Goal: Transaction & Acquisition: Obtain resource

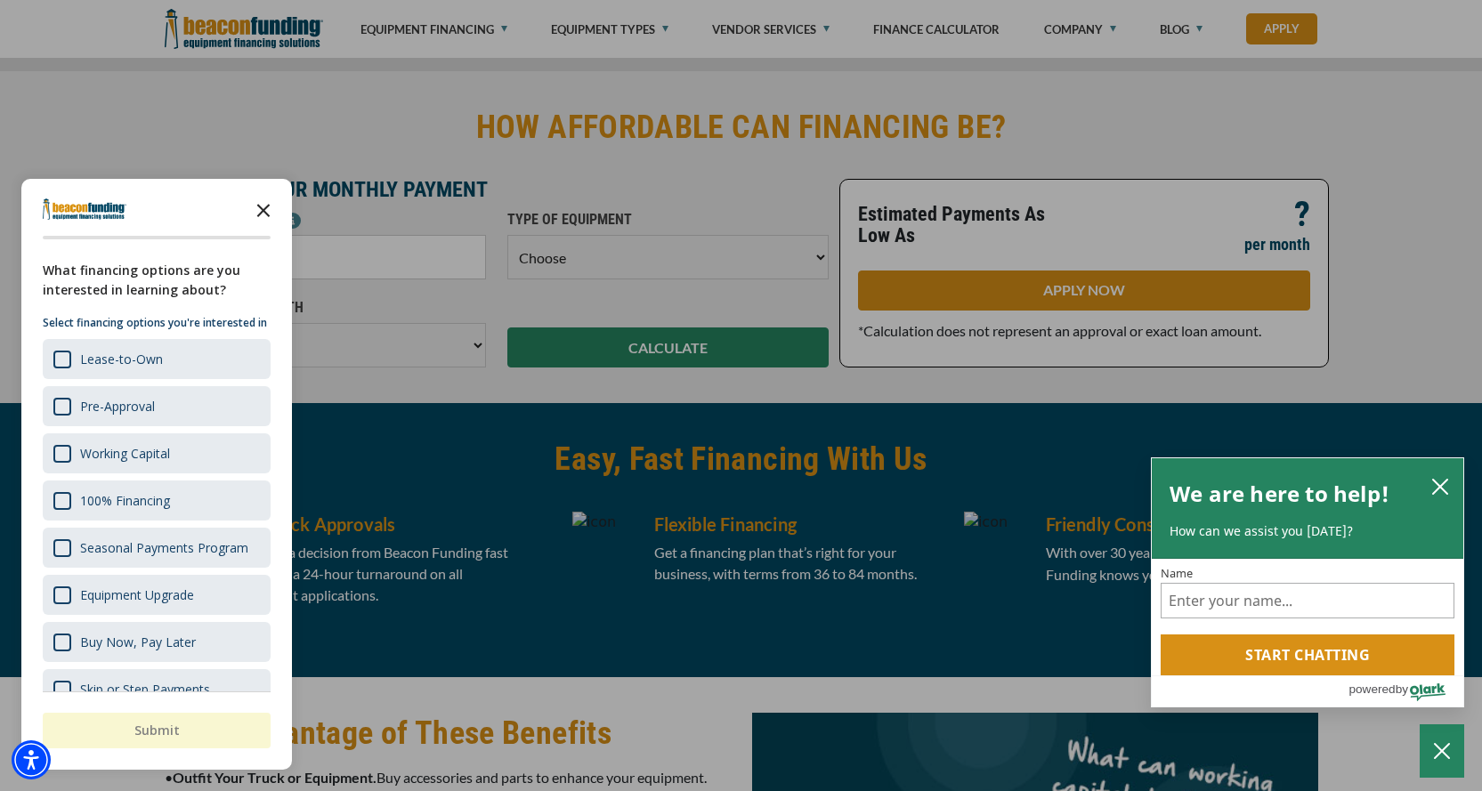
click at [263, 208] on icon "Close the survey" at bounding box center [264, 209] width 36 height 36
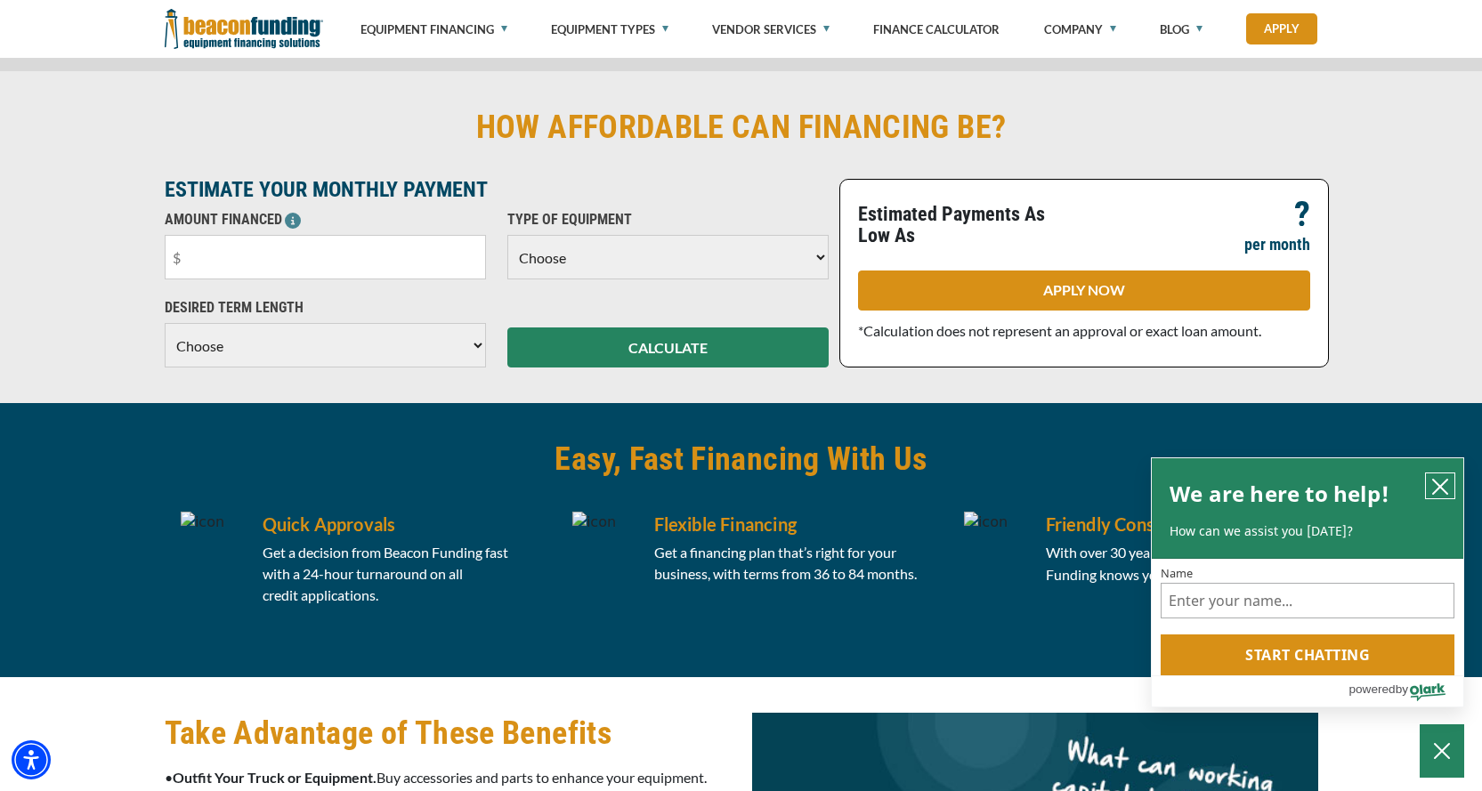
click at [1444, 483] on icon "close chatbox" at bounding box center [1440, 487] width 18 height 18
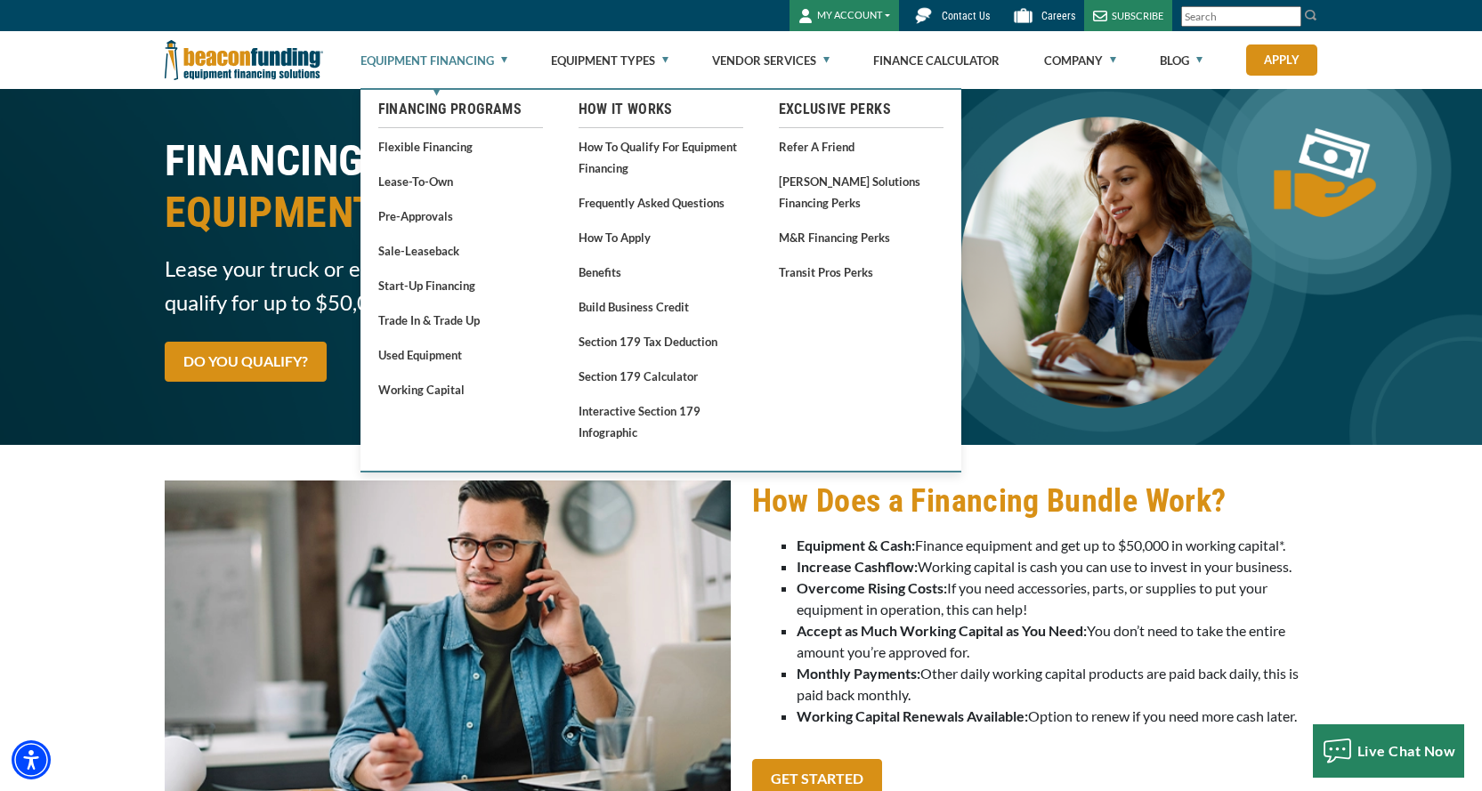
click at [466, 58] on link "Equipment Financing" at bounding box center [433, 60] width 147 height 57
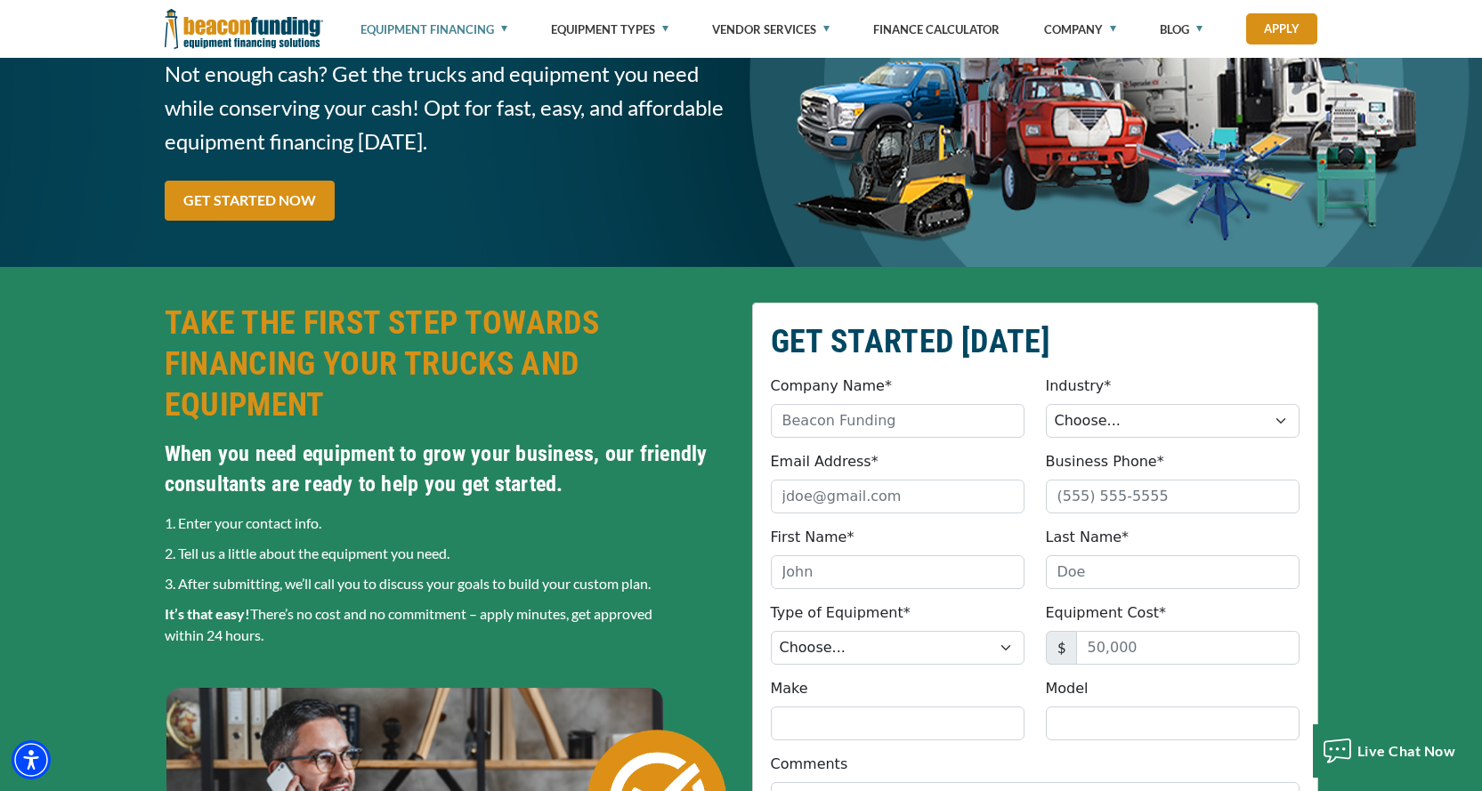
scroll to position [267, 0]
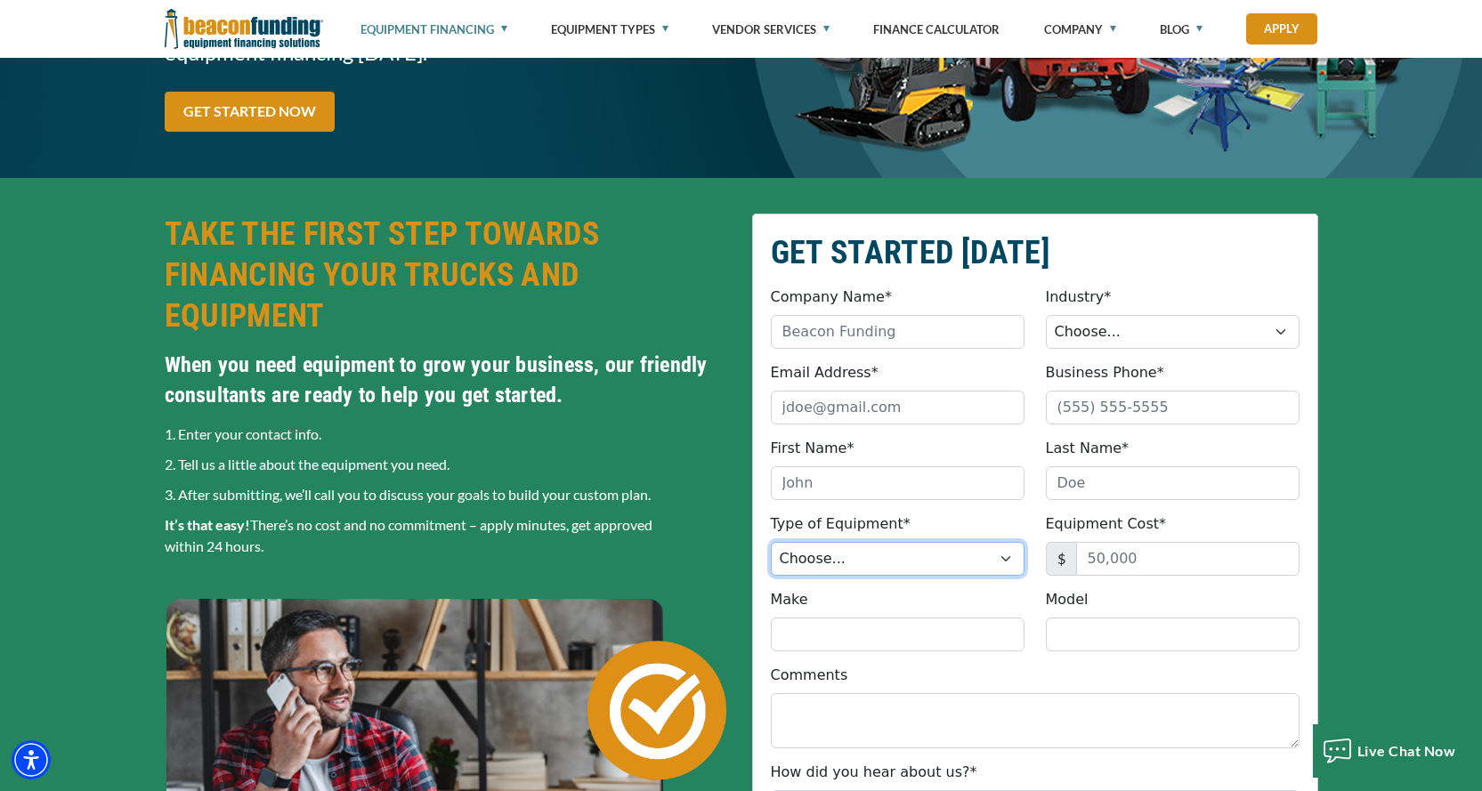
click at [1004, 555] on select "Choose... Backhoe Boom/Bucket Truck Chipper Commercial Mower Crane DTG/DTF Prin…" at bounding box center [898, 559] width 254 height 34
click at [1421, 314] on div "GET STARTED TODAY Company Name* Please provide a valid company name. Industry* …" at bounding box center [741, 606] width 1482 height 857
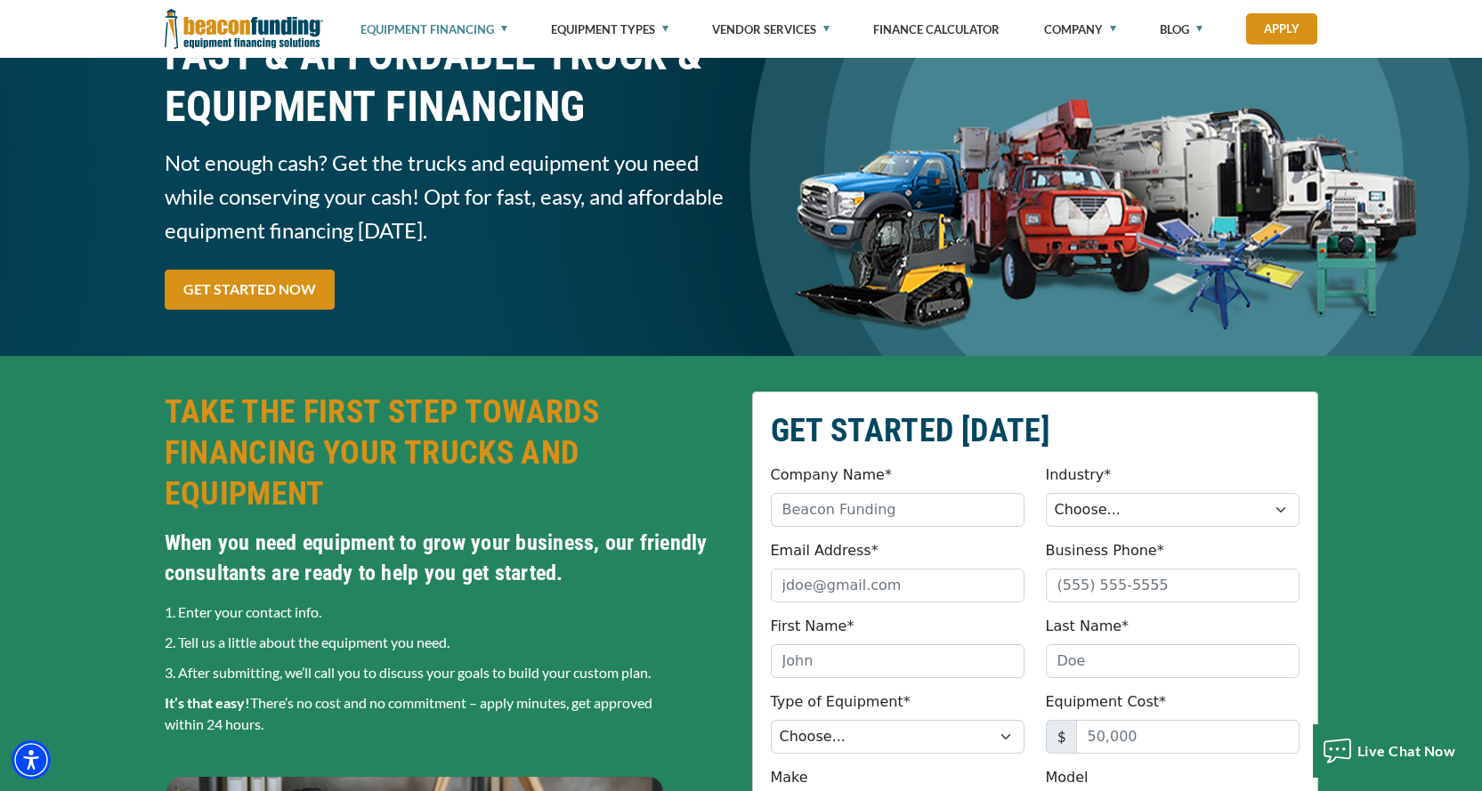
scroll to position [0, 0]
